Goal: Transaction & Acquisition: Obtain resource

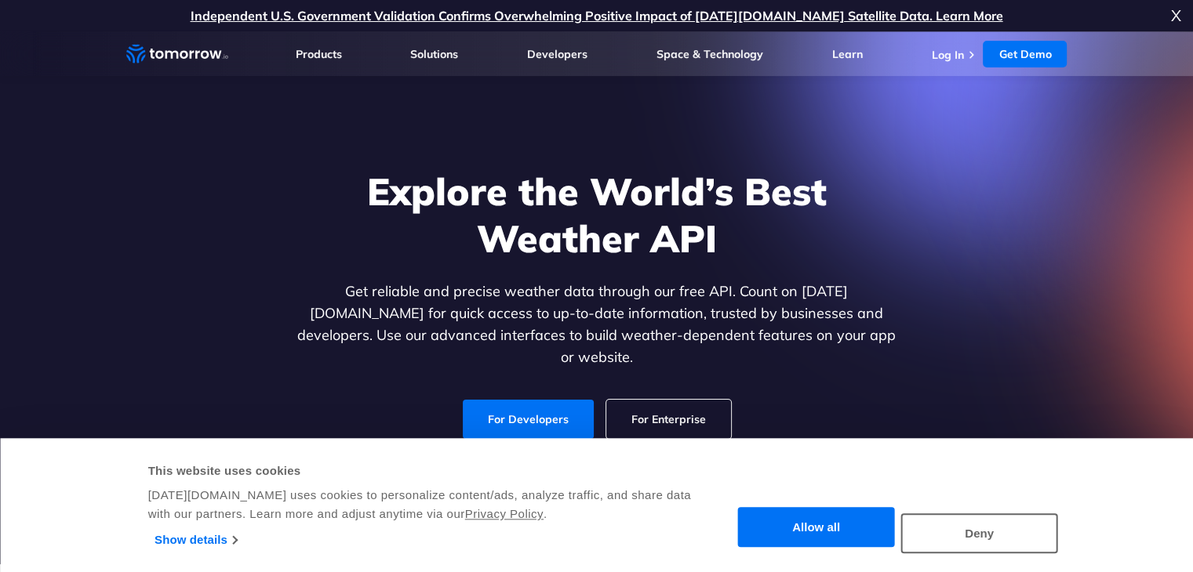
click at [866, 522] on button "Allow all" at bounding box center [816, 528] width 157 height 40
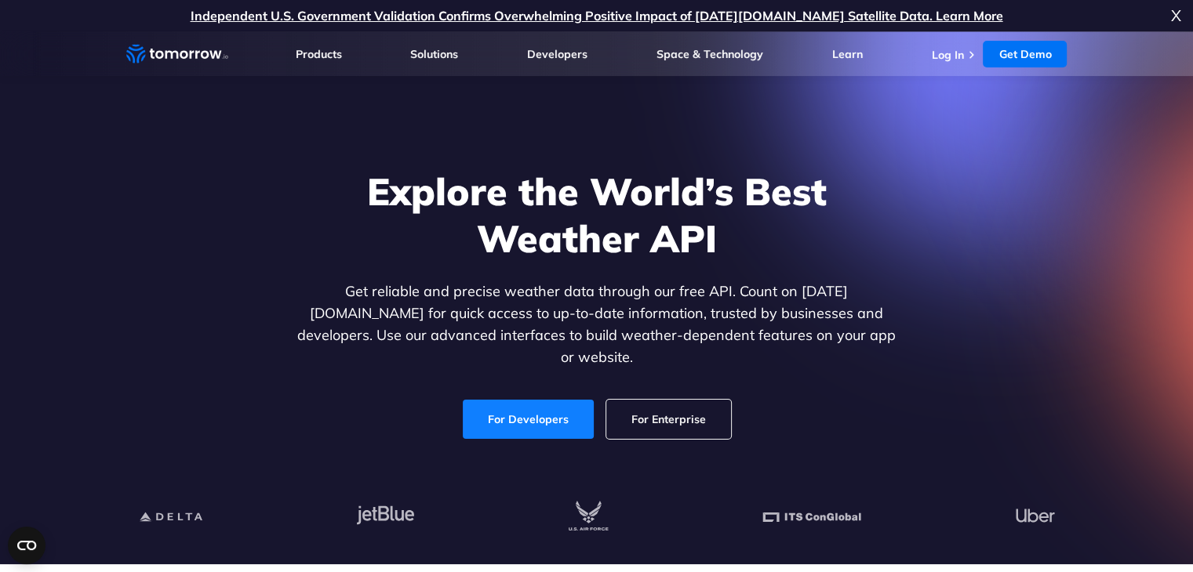
click at [533, 412] on link "For Developers" at bounding box center [528, 419] width 131 height 39
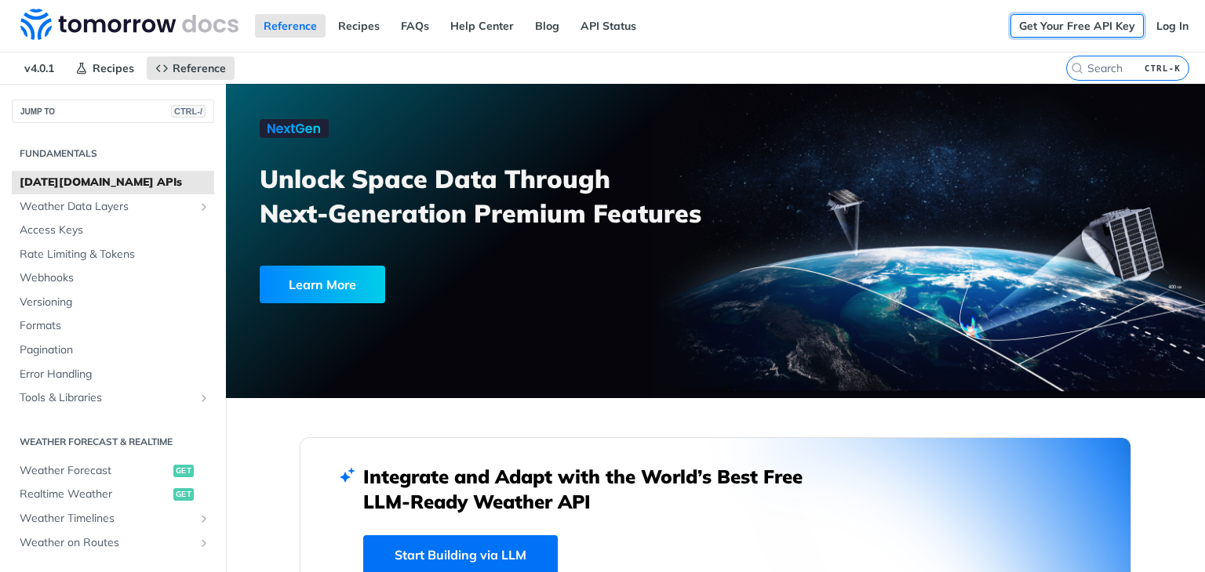
click at [1096, 20] on link "Get Your Free API Key" at bounding box center [1076, 26] width 133 height 24
click at [1042, 31] on link "Get Your Free API Key" at bounding box center [1076, 26] width 133 height 24
